Goal: Information Seeking & Learning: Learn about a topic

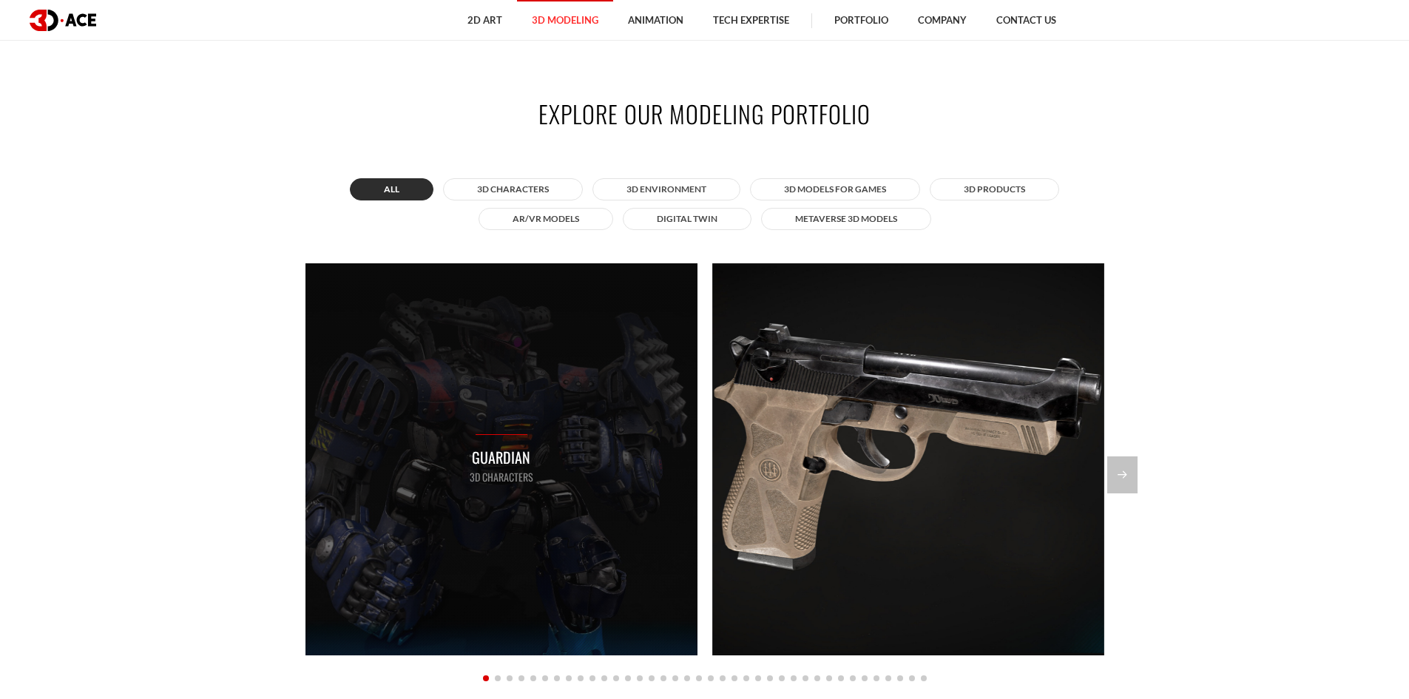
scroll to position [1332, 0]
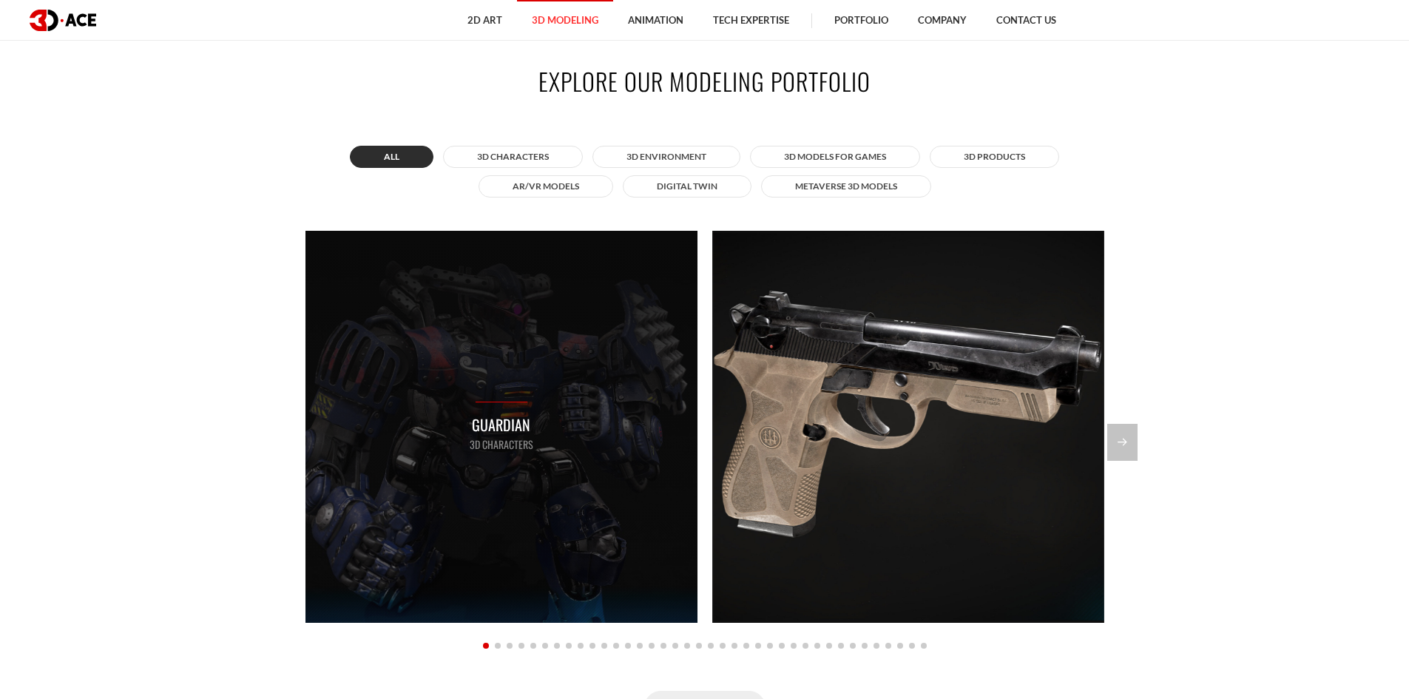
click at [597, 499] on div "Guardian 3D Characters" at bounding box center [502, 427] width 392 height 392
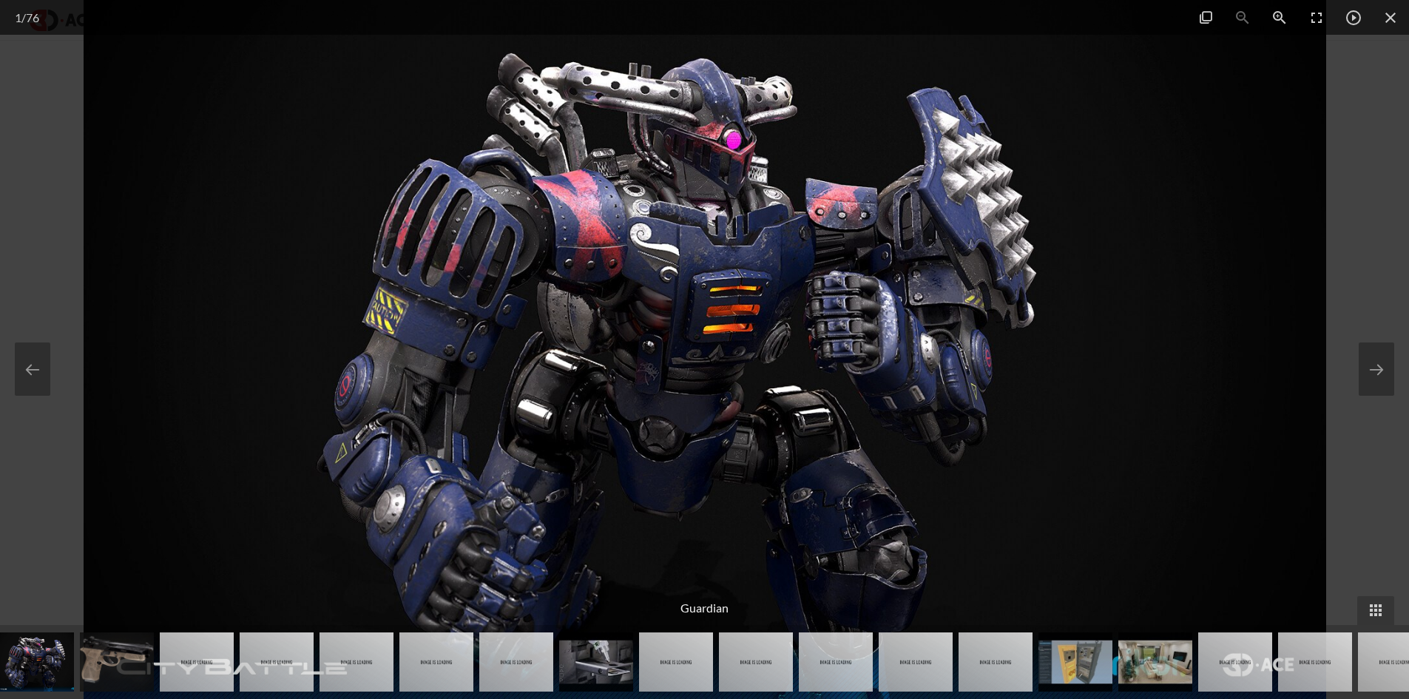
scroll to position [1480, 0]
click at [1392, 456] on div at bounding box center [704, 349] width 1409 height 699
click at [1382, 477] on div at bounding box center [704, 349] width 1409 height 699
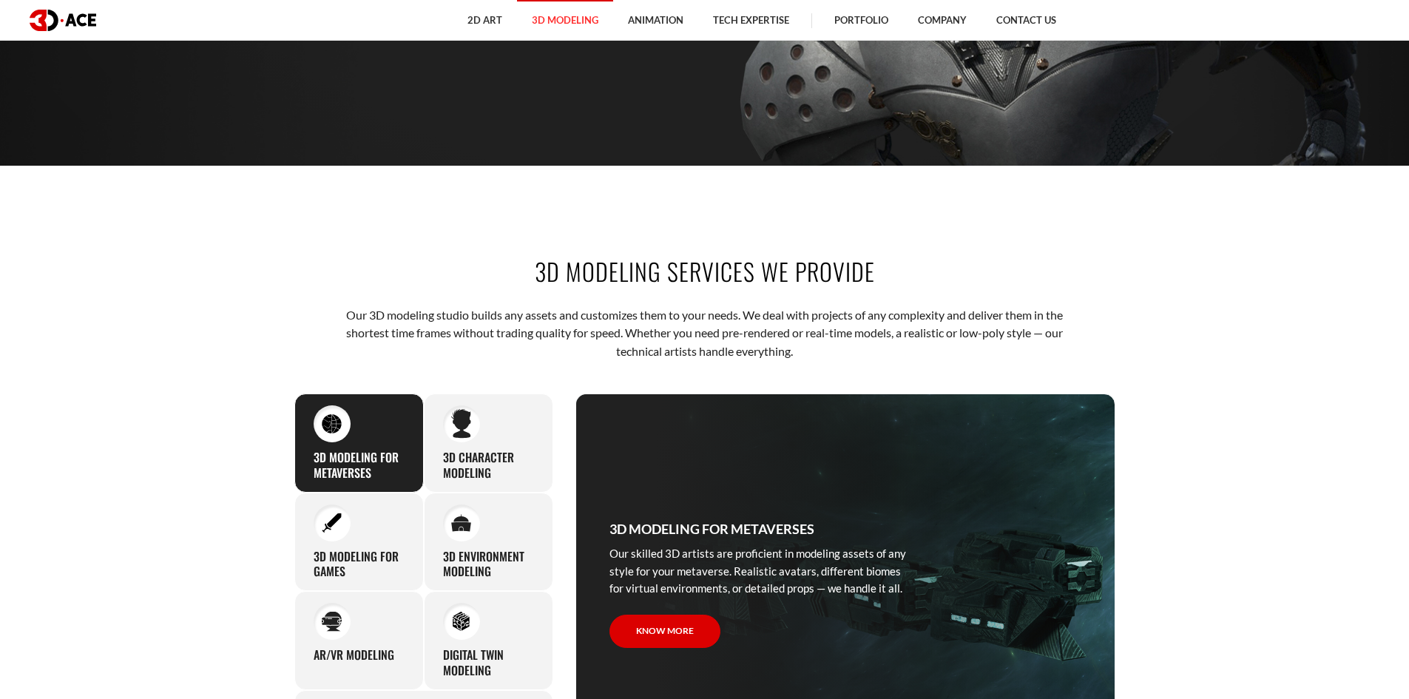
scroll to position [518, 0]
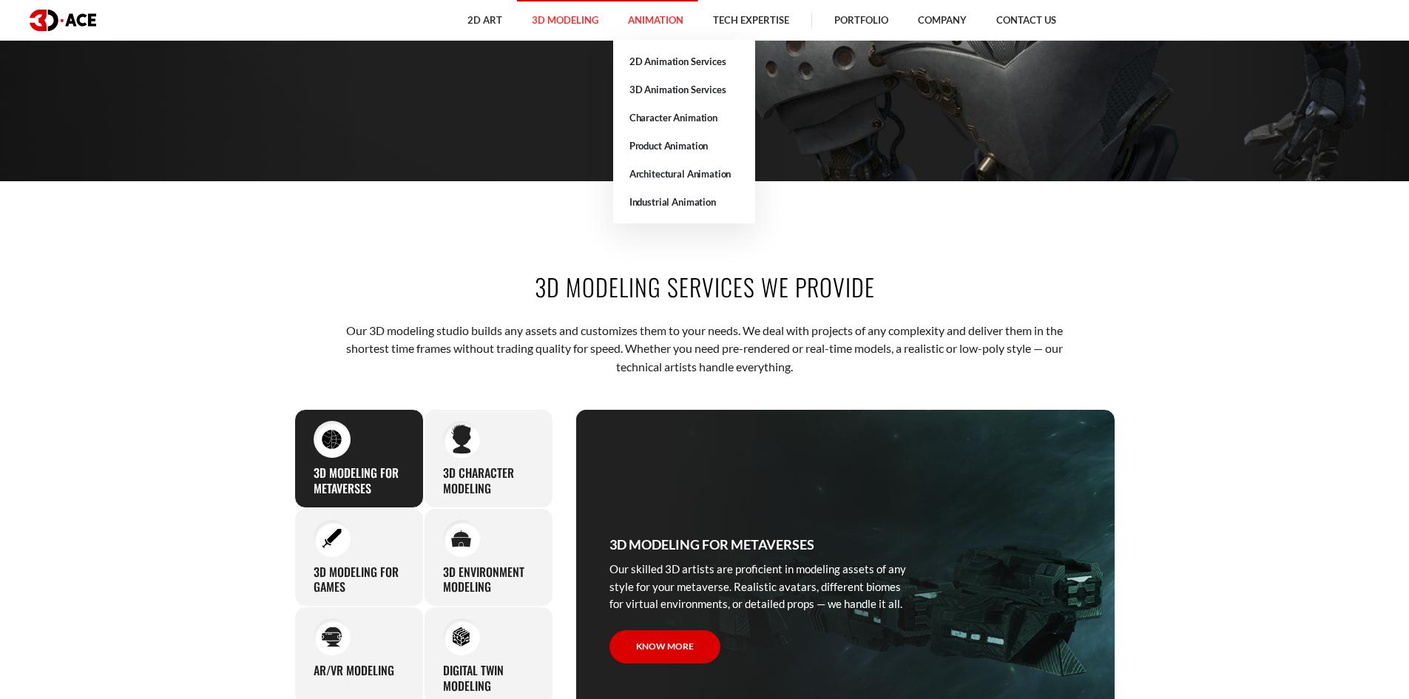
click at [675, 33] on link "Animation" at bounding box center [655, 20] width 85 height 41
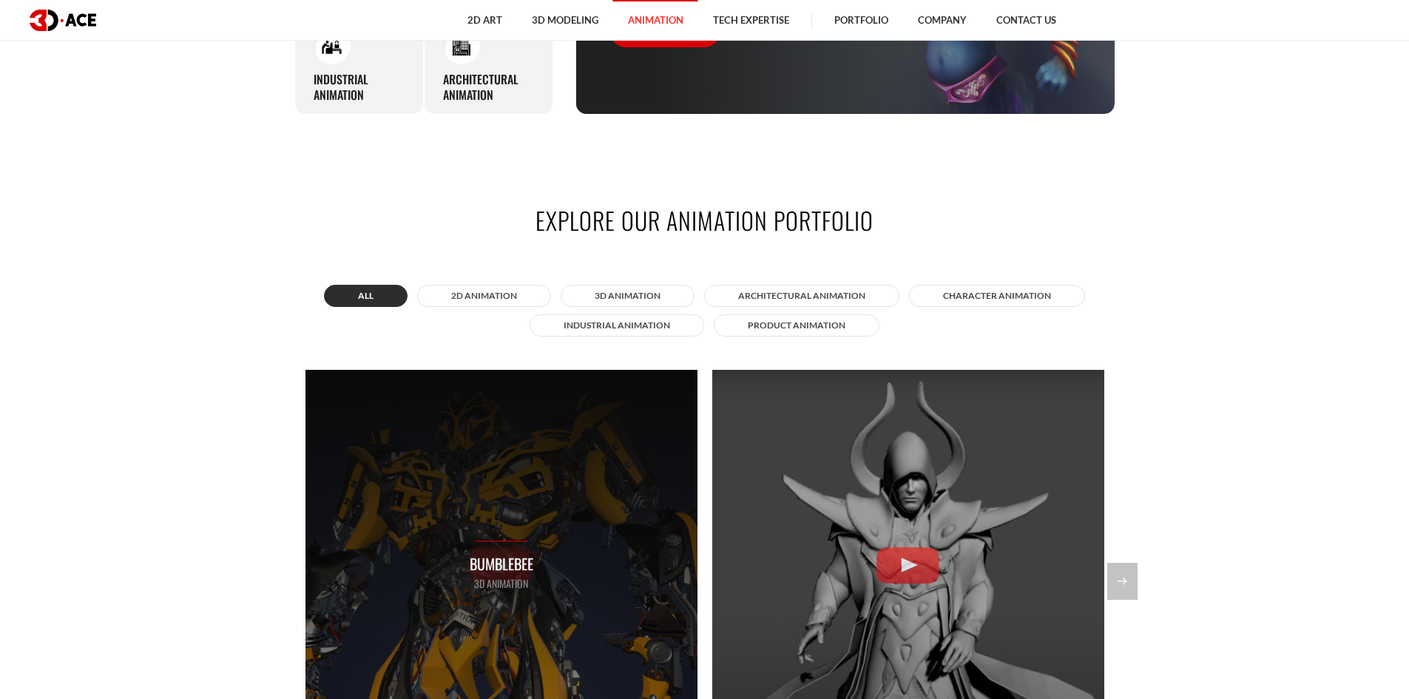
scroll to position [1184, 0]
